Goal: Task Accomplishment & Management: Use online tool/utility

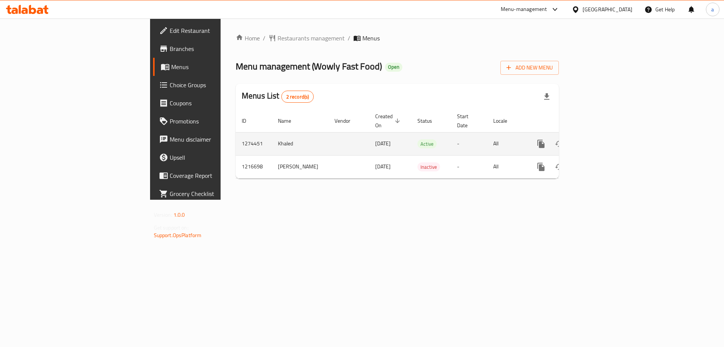
click at [600, 139] on icon "enhanced table" at bounding box center [595, 143] width 9 height 9
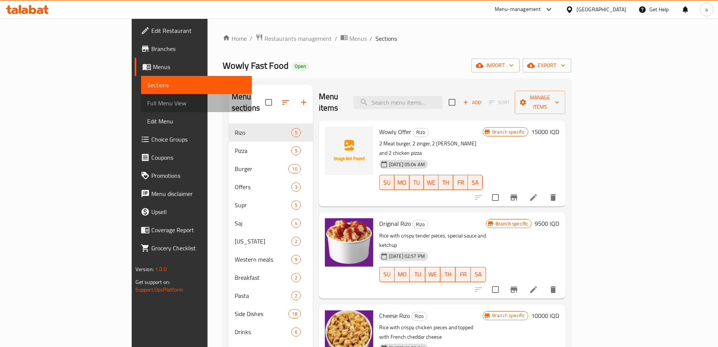
click at [147, 101] on span "Full Menu View" at bounding box center [196, 102] width 98 height 9
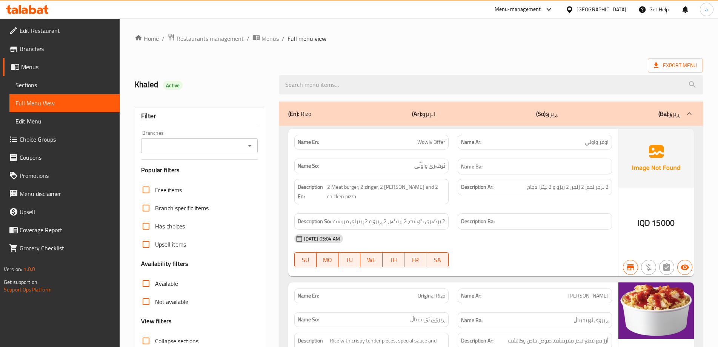
click at [550, 115] on p "(So): ڕیزۆ" at bounding box center [547, 113] width 22 height 9
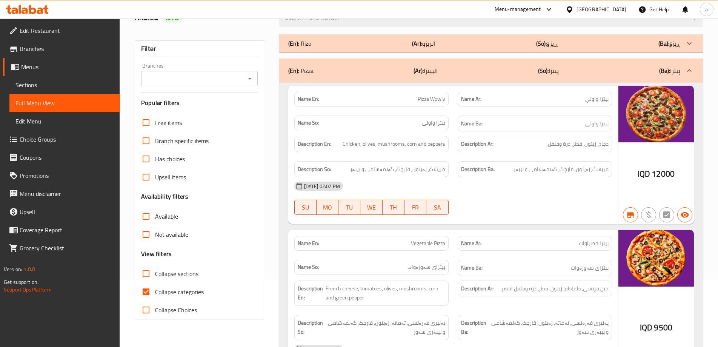
scroll to position [50, 0]
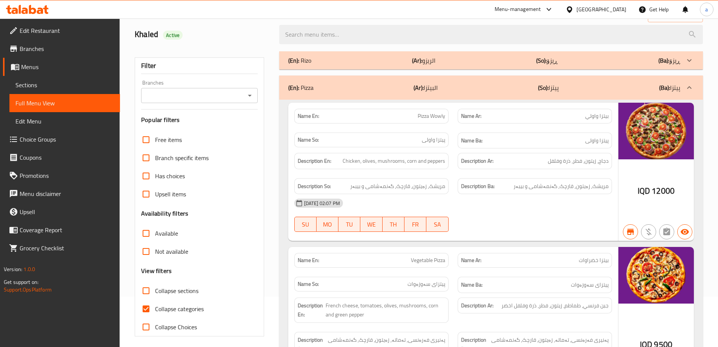
click at [165, 298] on label "Collapse sections" at bounding box center [168, 290] width 62 height 18
click at [155, 298] on input "Collapse sections" at bounding box center [146, 290] width 18 height 18
checkbox input "true"
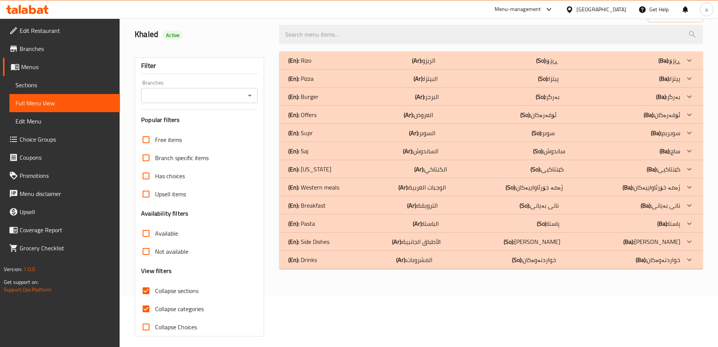
click at [160, 306] on span "Collapse categories" at bounding box center [179, 308] width 49 height 9
click at [155, 306] on input "Collapse categories" at bounding box center [146, 309] width 18 height 18
checkbox input "false"
click at [339, 106] on div "(En): Offers (Ar): العروض (So): ئۆفەرەکان (Ba): ئۆفەرەکان" at bounding box center [491, 115] width 424 height 18
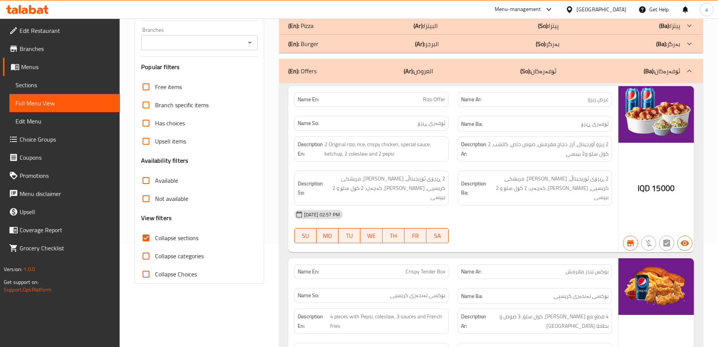
scroll to position [11, 0]
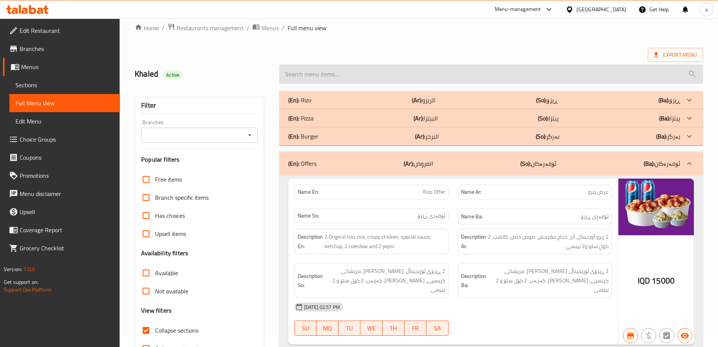
click at [304, 66] on input "search" at bounding box center [491, 74] width 424 height 19
paste input "Wowly Offer"
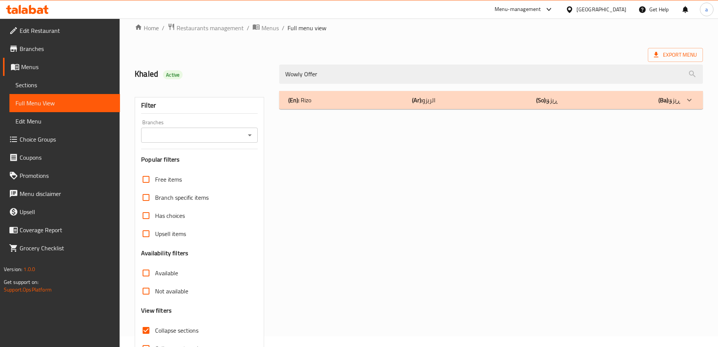
type input "Wowly Offer"
click at [303, 95] on p "(En): [PERSON_NAME]" at bounding box center [299, 99] width 23 height 9
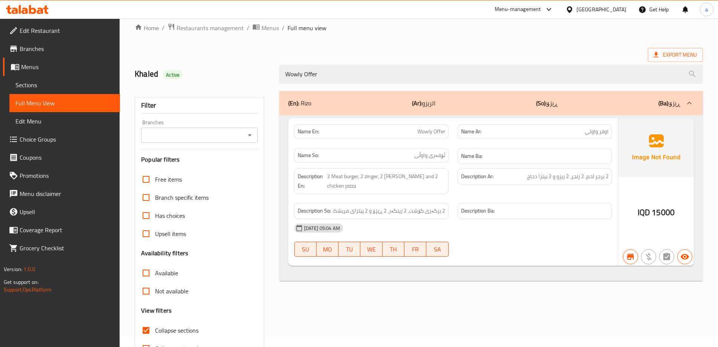
click at [25, 6] on icon at bounding box center [27, 9] width 43 height 9
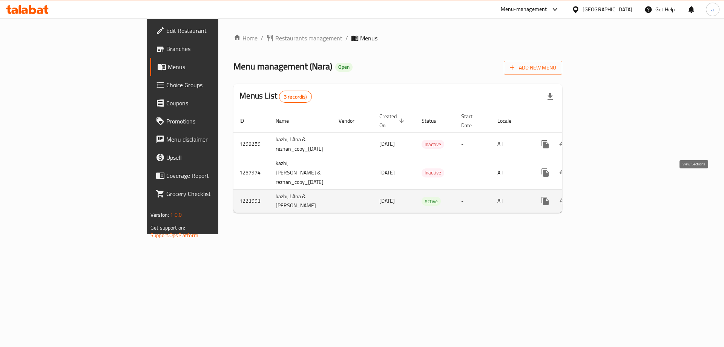
click at [604, 196] on icon "enhanced table" at bounding box center [599, 200] width 9 height 9
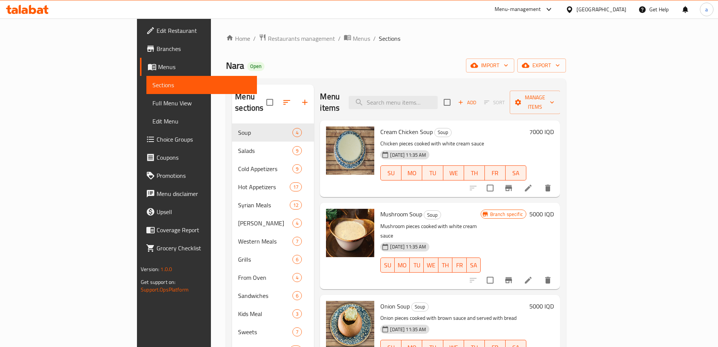
click at [152, 105] on span "Full Menu View" at bounding box center [201, 102] width 98 height 9
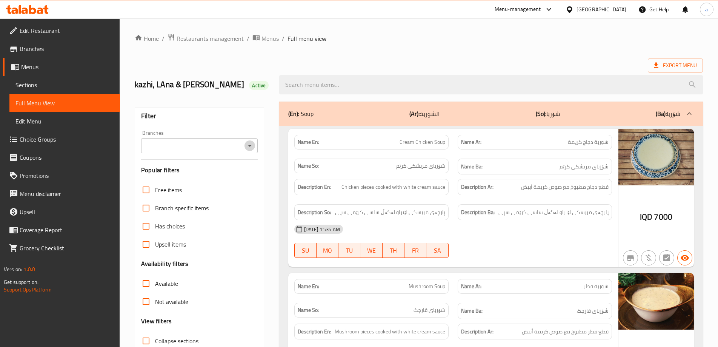
click at [248, 145] on icon "Open" at bounding box center [249, 145] width 9 height 9
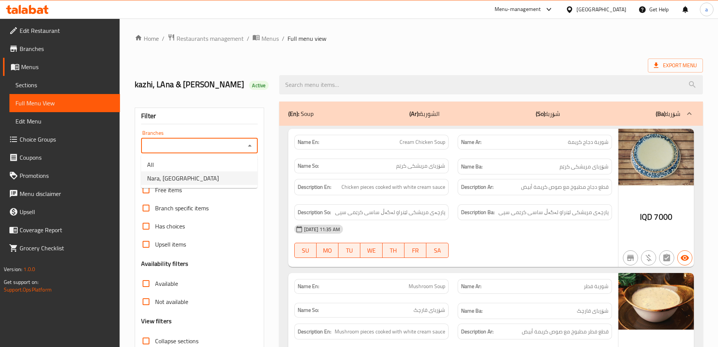
click at [228, 180] on li "Nara, Kwestan" at bounding box center [199, 178] width 116 height 14
type input "Nara, Kwestan"
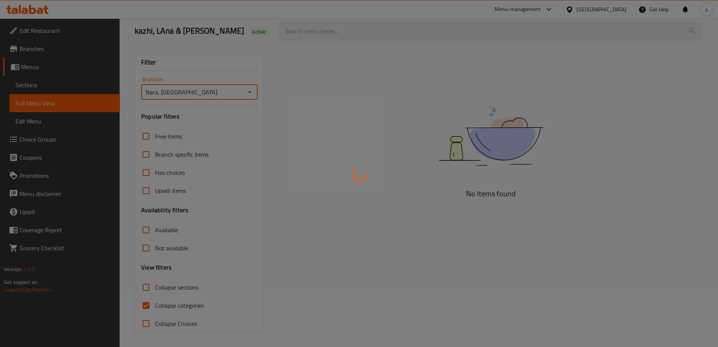
scroll to position [55, 0]
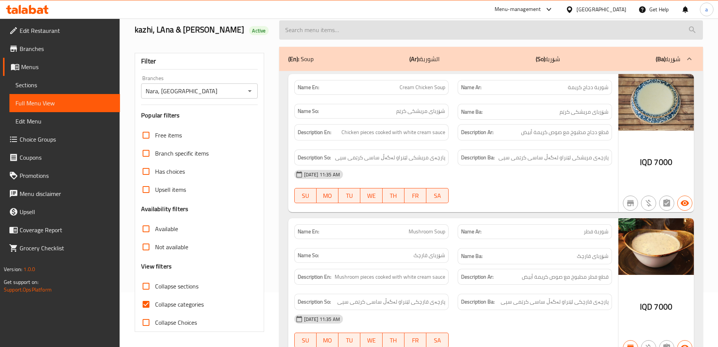
click at [371, 32] on input "search" at bounding box center [491, 29] width 424 height 19
paste input "chuck Beef"
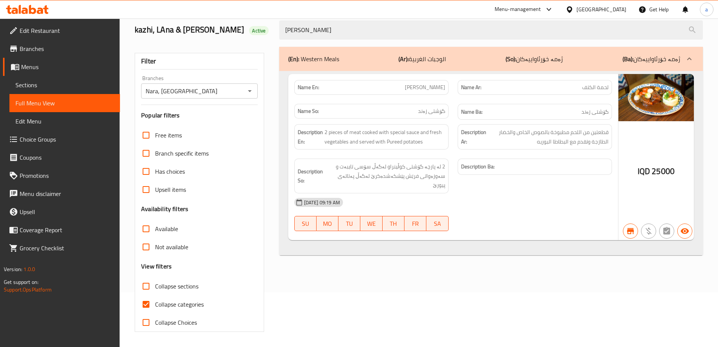
type input "chuck Beef"
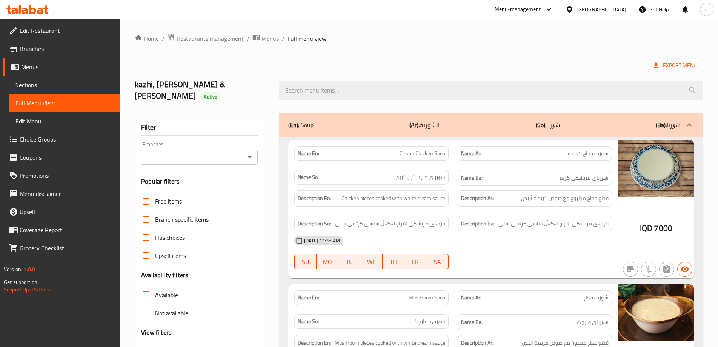
click at [331, 83] on input "search" at bounding box center [491, 90] width 424 height 19
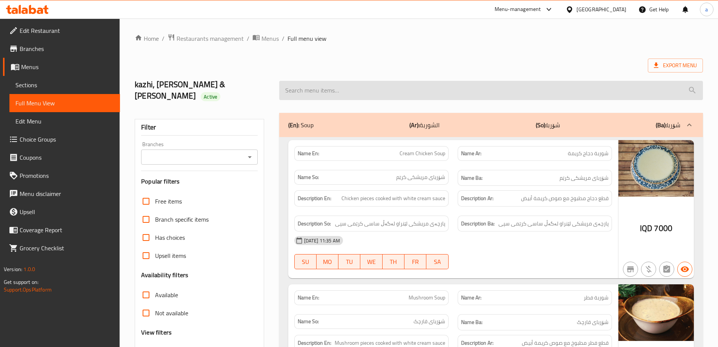
paste input "chuck Beef"
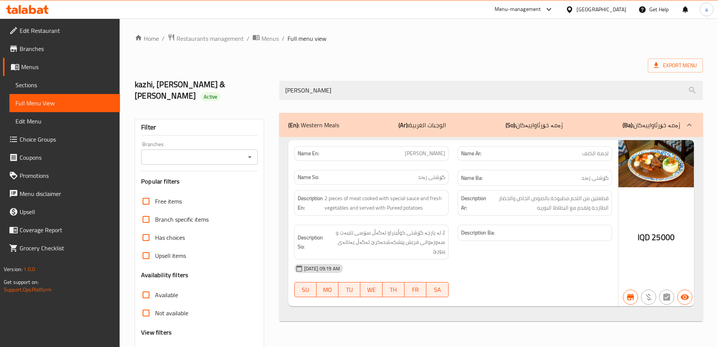
click at [254, 152] on icon "Open" at bounding box center [249, 156] width 9 height 9
type input "chuck Beef"
click at [240, 178] on li "Nara, Kwestan" at bounding box center [199, 178] width 116 height 14
type input "Nara, Kwestan"
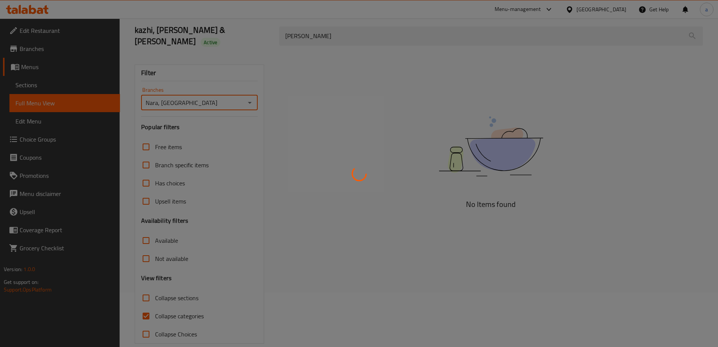
scroll to position [55, 0]
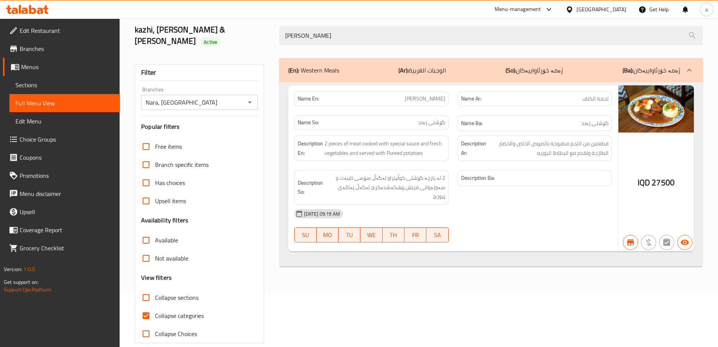
click at [195, 311] on span "Collapse categories" at bounding box center [179, 315] width 49 height 9
click at [155, 306] on input "Collapse categories" at bounding box center [146, 315] width 18 height 18
checkbox input "false"
click at [30, 8] on icon at bounding box center [32, 9] width 7 height 9
